Goal: Task Accomplishment & Management: Manage account settings

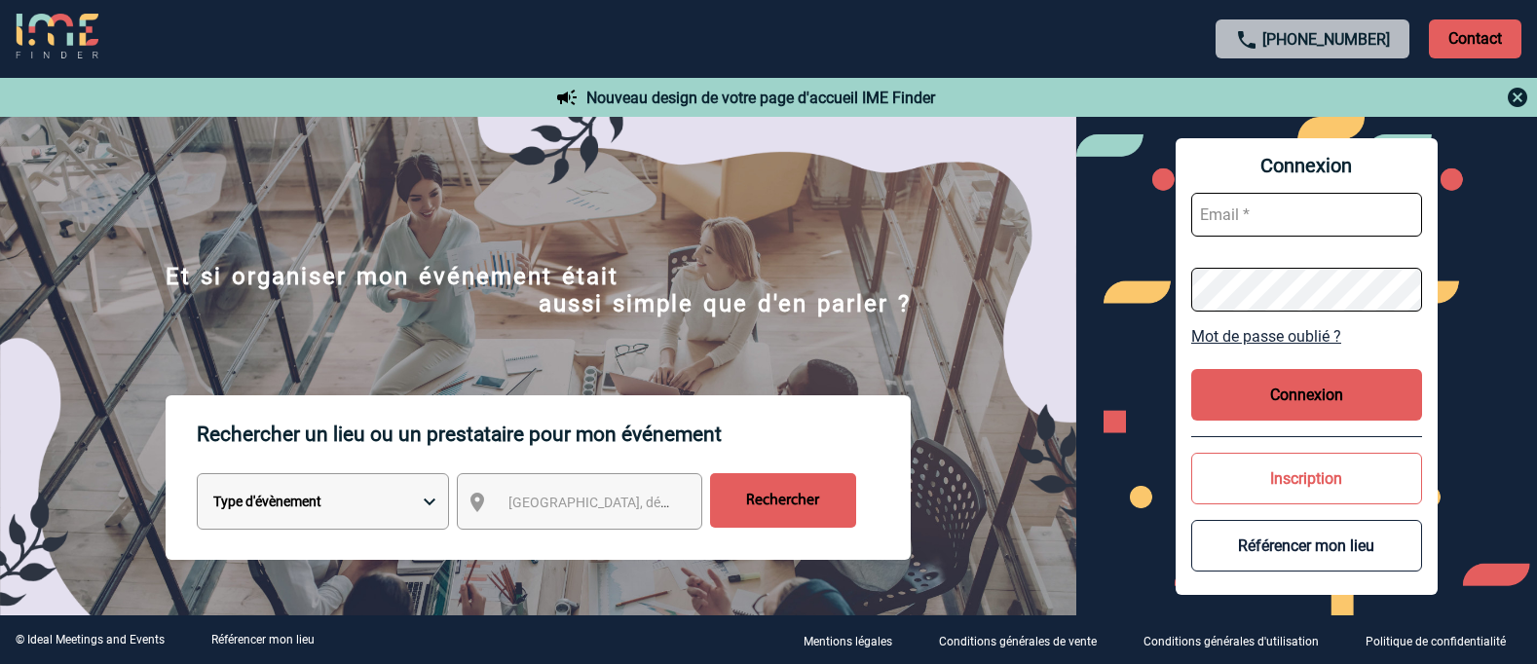
type input "[EMAIL_ADDRESS][DOMAIN_NAME]"
click at [1241, 395] on button "Connexion" at bounding box center [1306, 395] width 231 height 52
